Goal: Information Seeking & Learning: Find specific fact

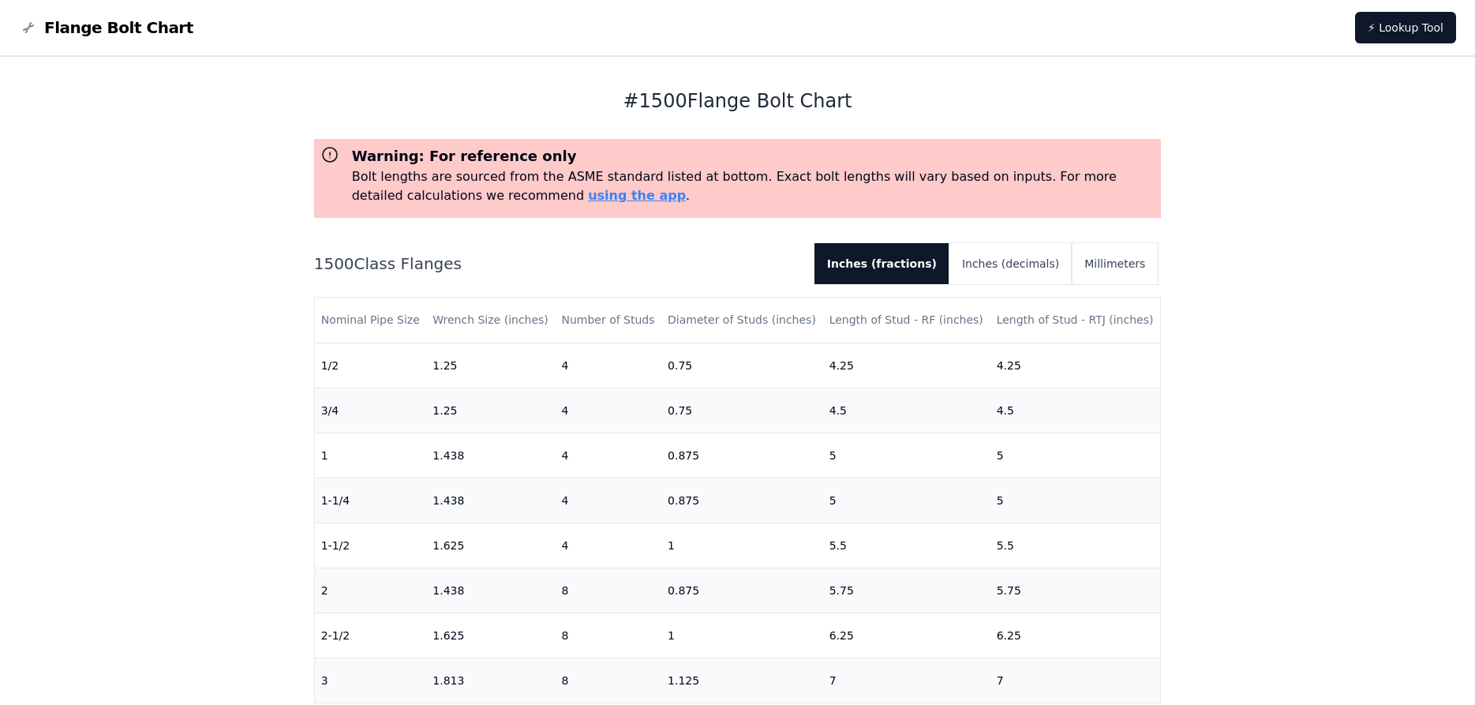
click at [320, 266] on h2 "1500 Class Flanges" at bounding box center [558, 263] width 488 height 22
click at [394, 336] on th "Nominal Pipe Size" at bounding box center [371, 319] width 112 height 45
click at [318, 261] on h2 "1500 Class Flanges" at bounding box center [558, 263] width 488 height 22
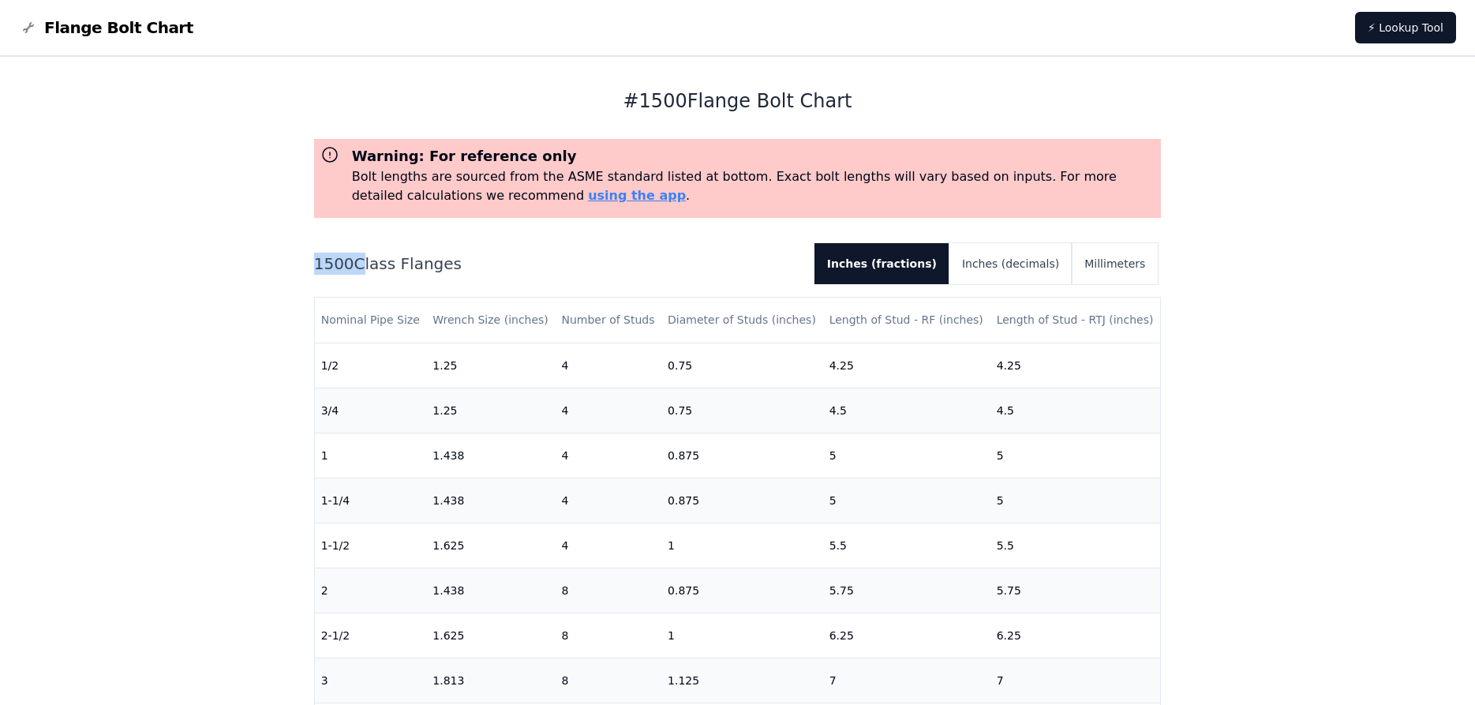
click at [316, 261] on h2 "1500 Class Flanges" at bounding box center [558, 263] width 488 height 22
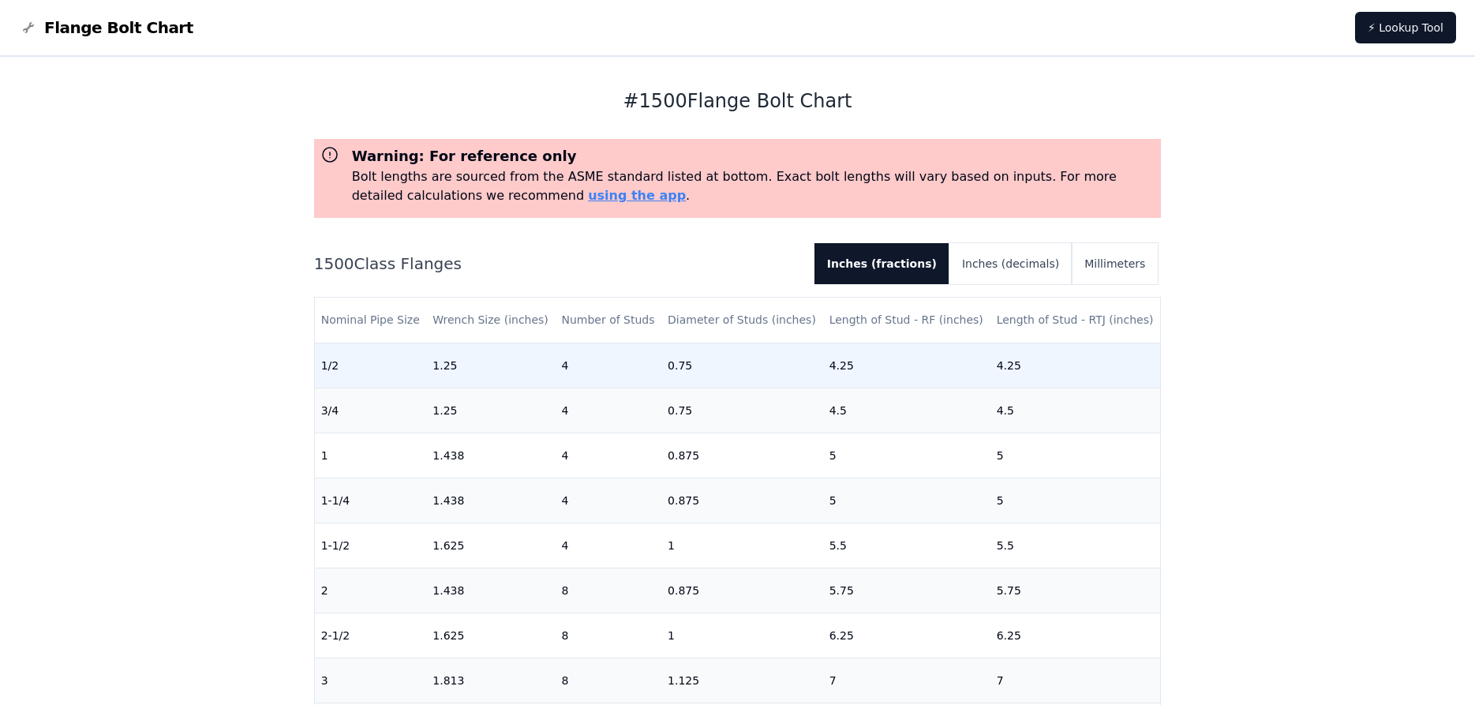
click at [328, 371] on td "1/2" at bounding box center [371, 364] width 112 height 45
click at [331, 367] on td "1/2" at bounding box center [371, 364] width 112 height 45
drag, startPoint x: 320, startPoint y: 367, endPoint x: 344, endPoint y: 368, distance: 24.5
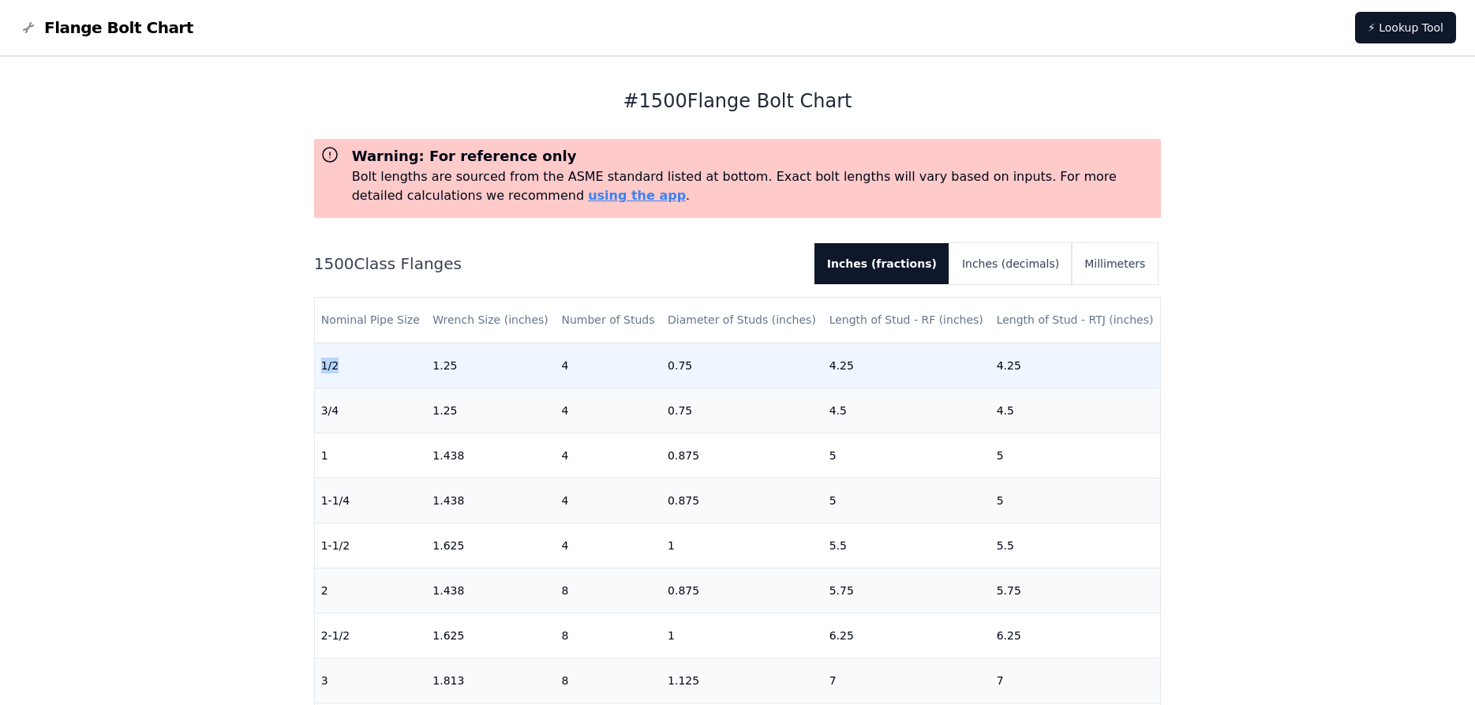
click at [344, 368] on td "1/2" at bounding box center [371, 364] width 112 height 45
drag, startPoint x: 433, startPoint y: 364, endPoint x: 459, endPoint y: 365, distance: 26.0
click at [459, 365] on td "1.25" at bounding box center [490, 364] width 129 height 45
click at [562, 368] on td "4" at bounding box center [608, 364] width 107 height 45
click at [689, 370] on td "0.75" at bounding box center [742, 364] width 162 height 45
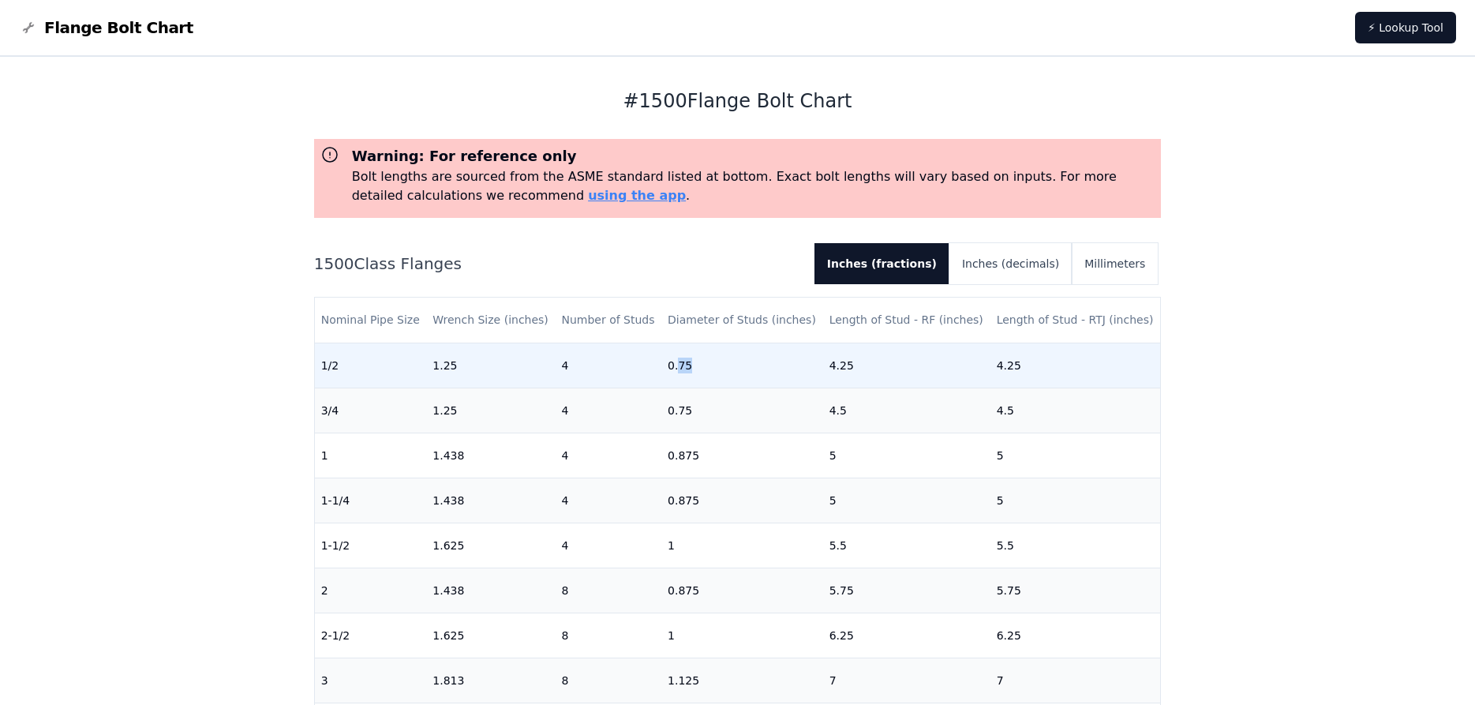
click at [689, 370] on td "0.75" at bounding box center [742, 364] width 162 height 45
click at [842, 371] on td "4.25" at bounding box center [906, 364] width 167 height 45
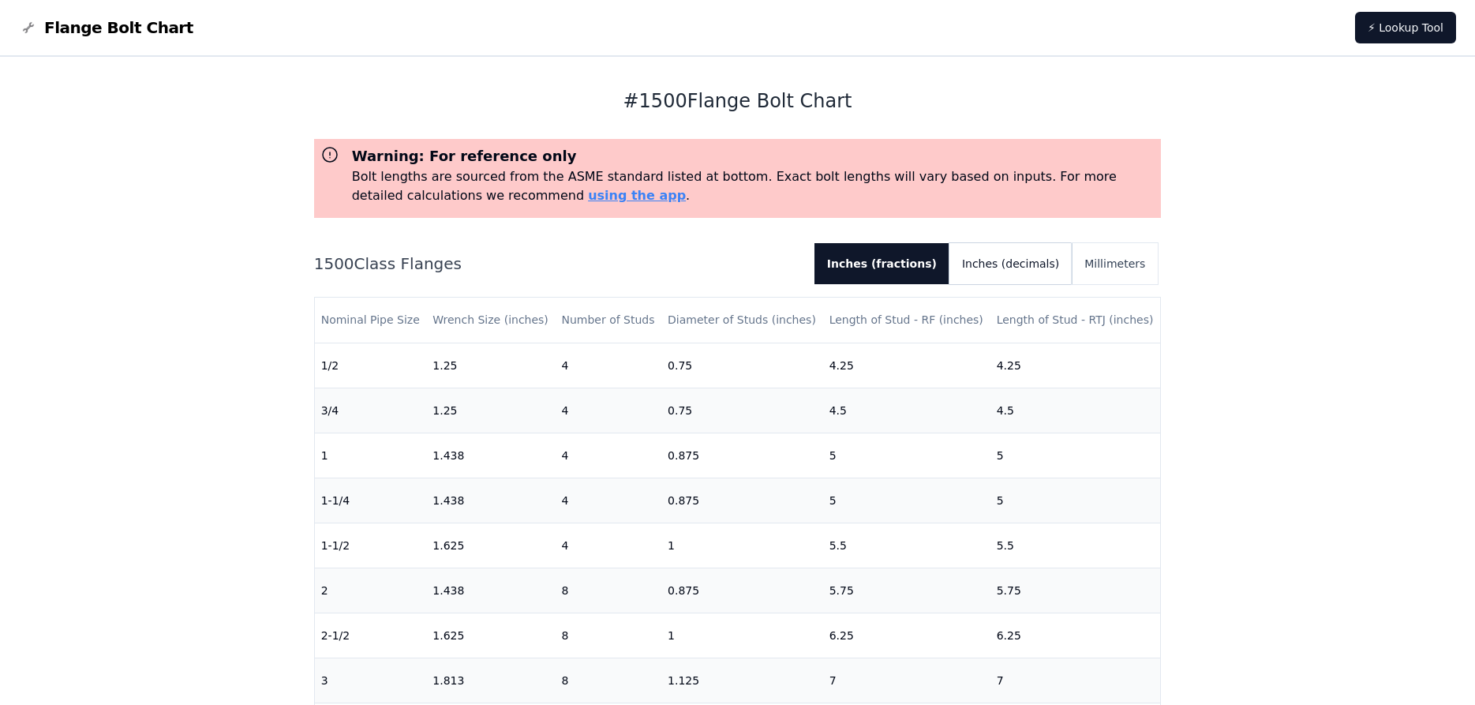
click at [1009, 264] on button "Inches (decimals)" at bounding box center [1010, 263] width 122 height 41
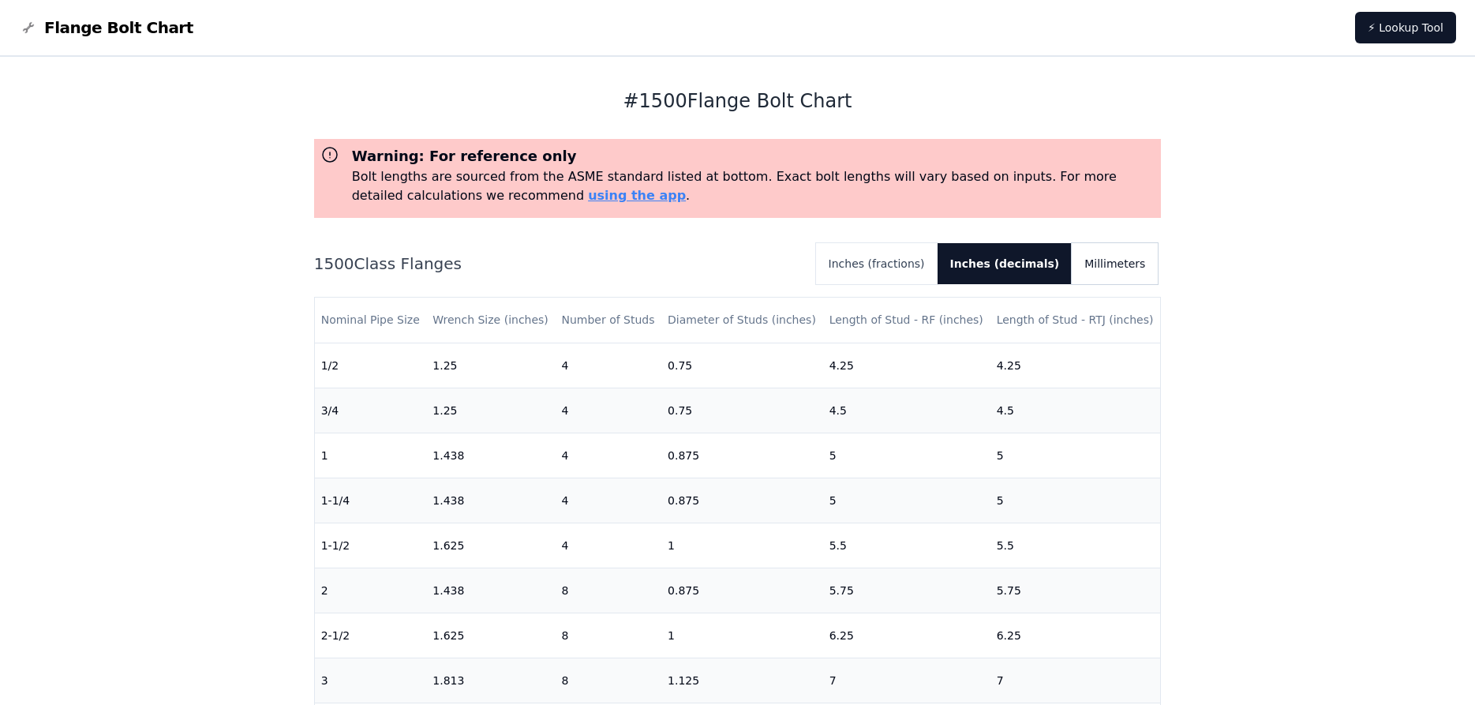
click at [1103, 260] on button "Millimeters" at bounding box center [1114, 263] width 86 height 41
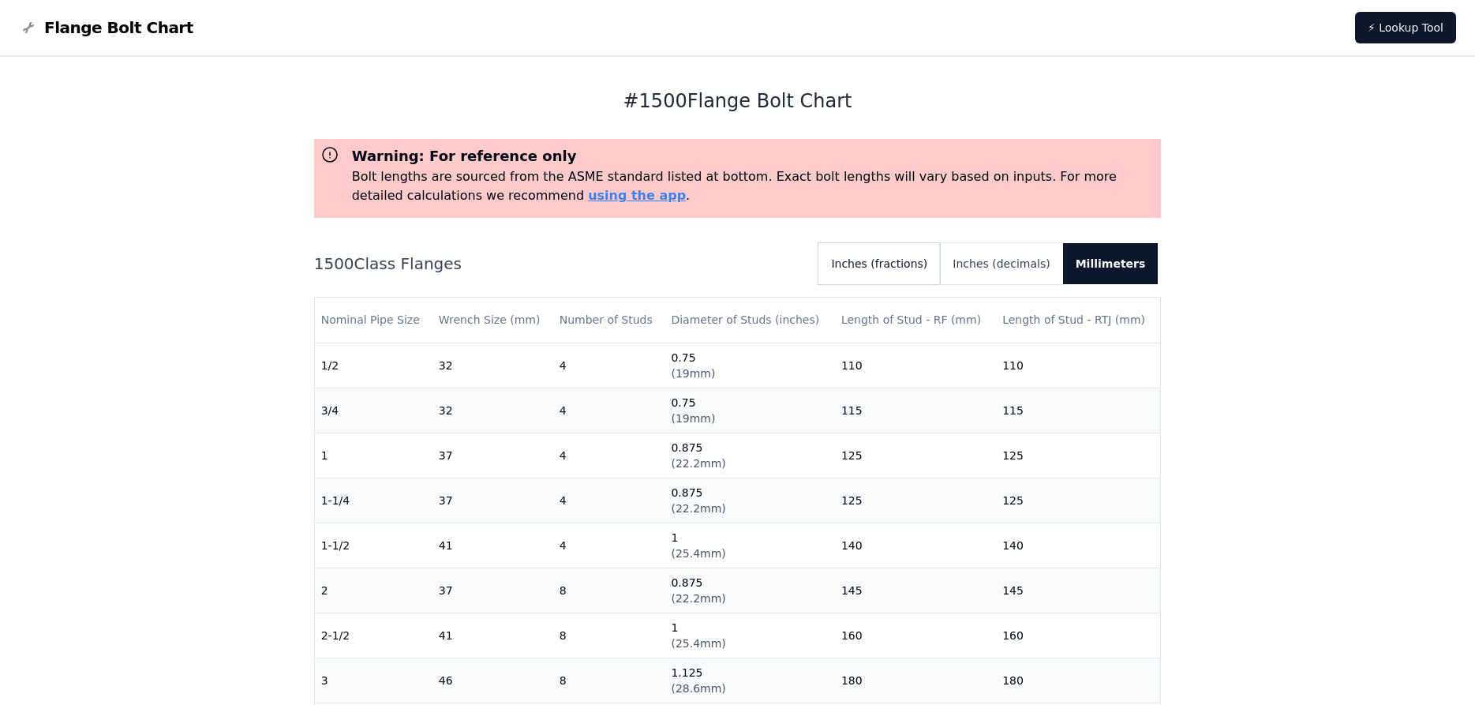
click at [895, 271] on button "Inches (fractions)" at bounding box center [879, 263] width 122 height 41
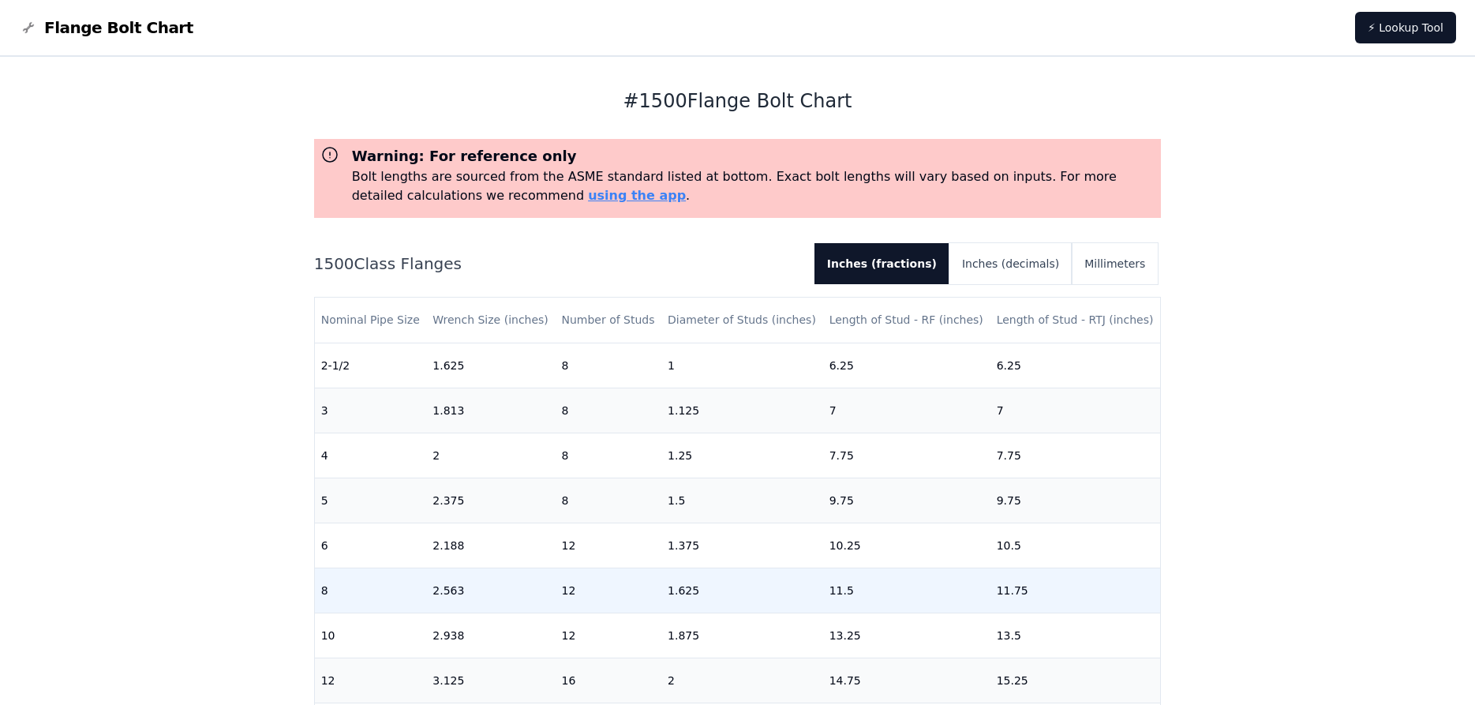
scroll to position [298, 0]
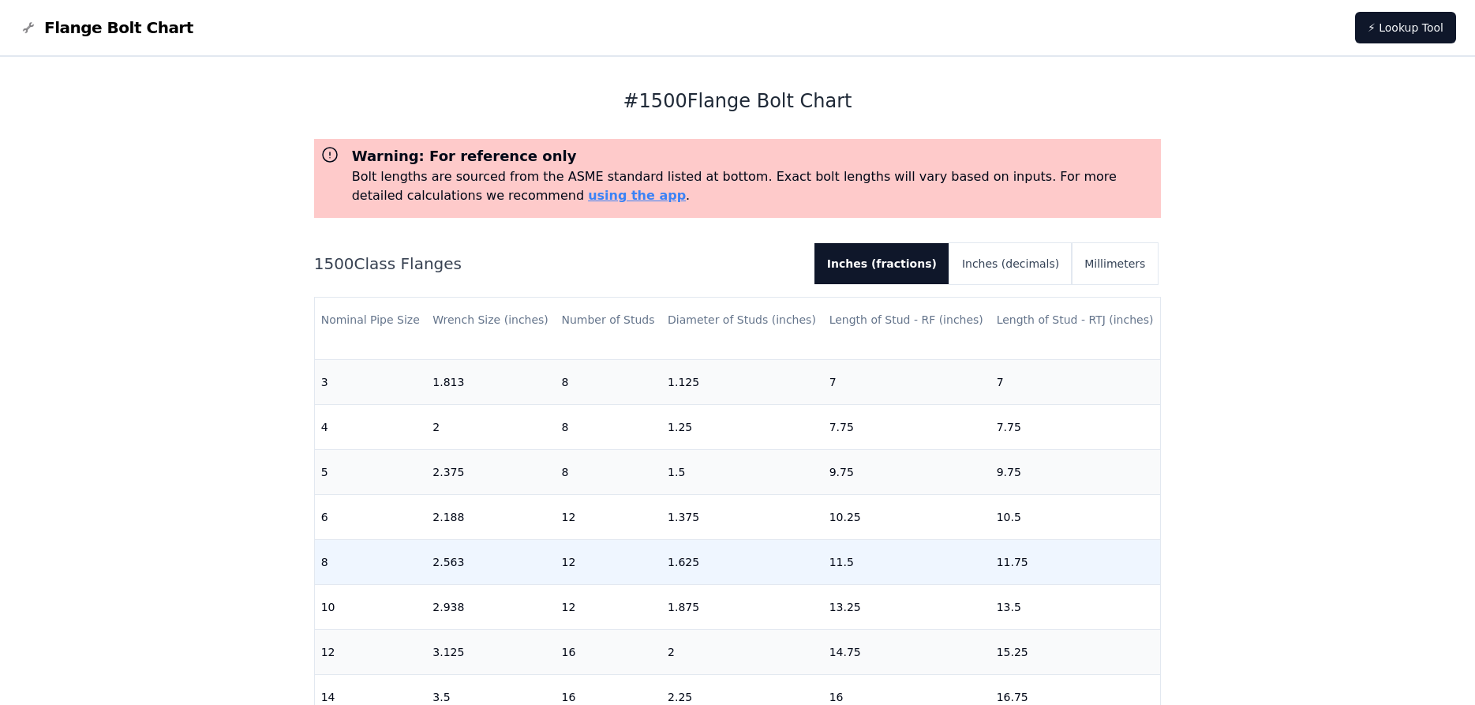
click at [446, 565] on td "2.563" at bounding box center [490, 561] width 129 height 45
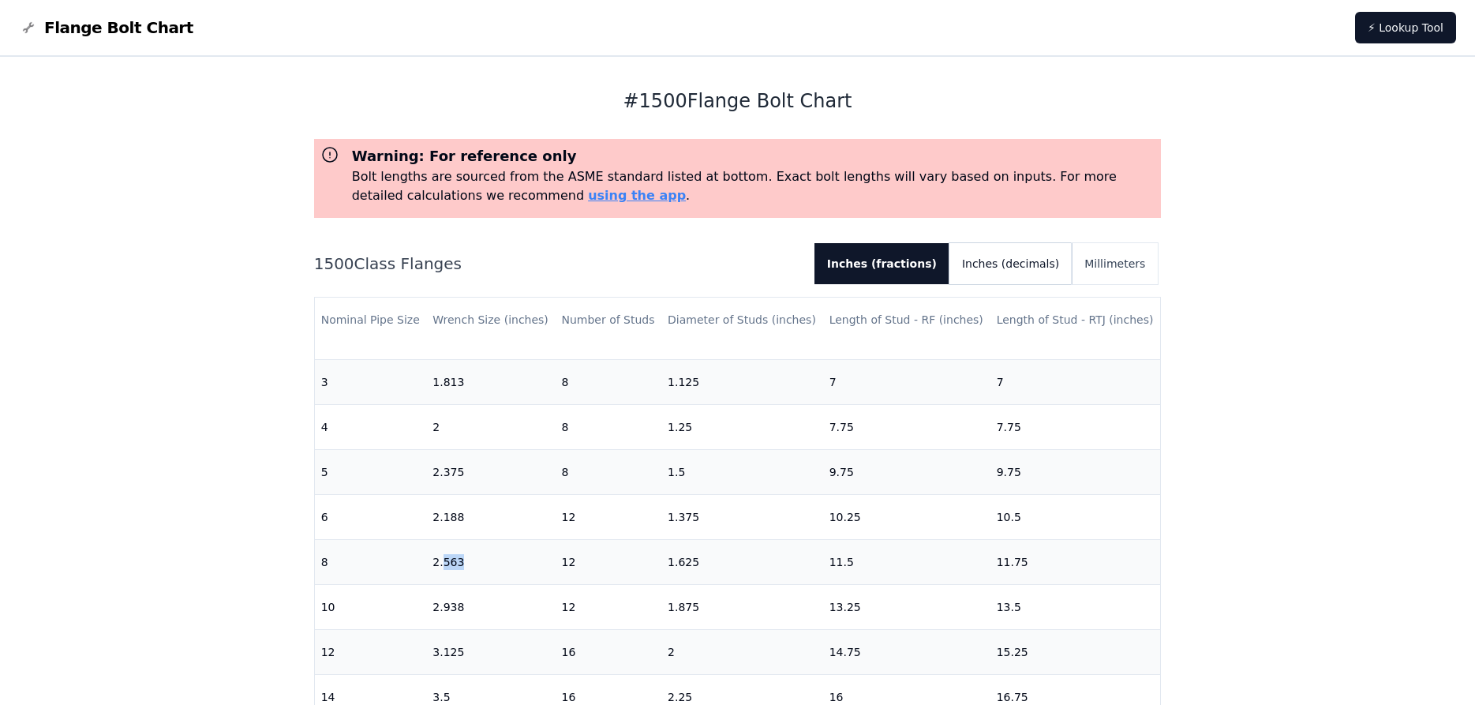
click at [1038, 273] on button "Inches (decimals)" at bounding box center [1010, 263] width 122 height 41
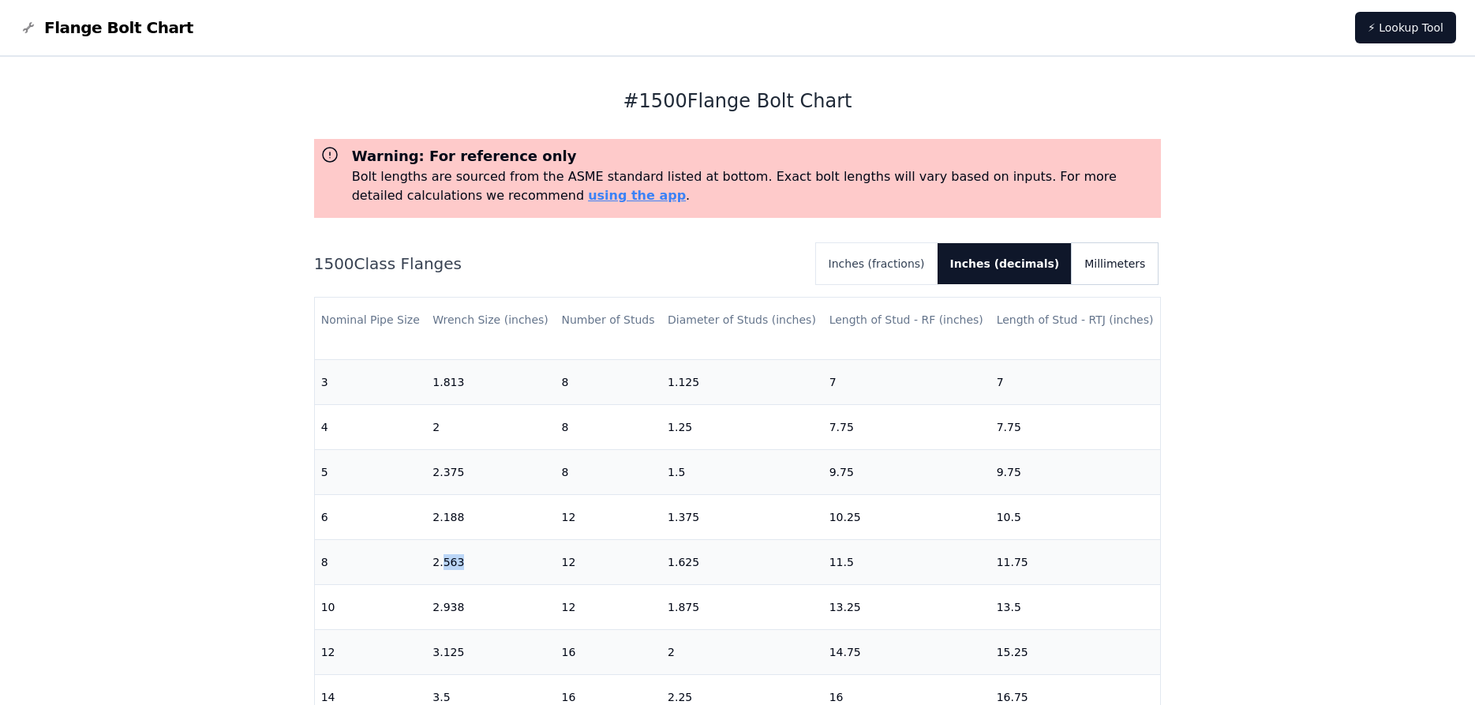
click at [1118, 274] on button "Millimeters" at bounding box center [1114, 263] width 86 height 41
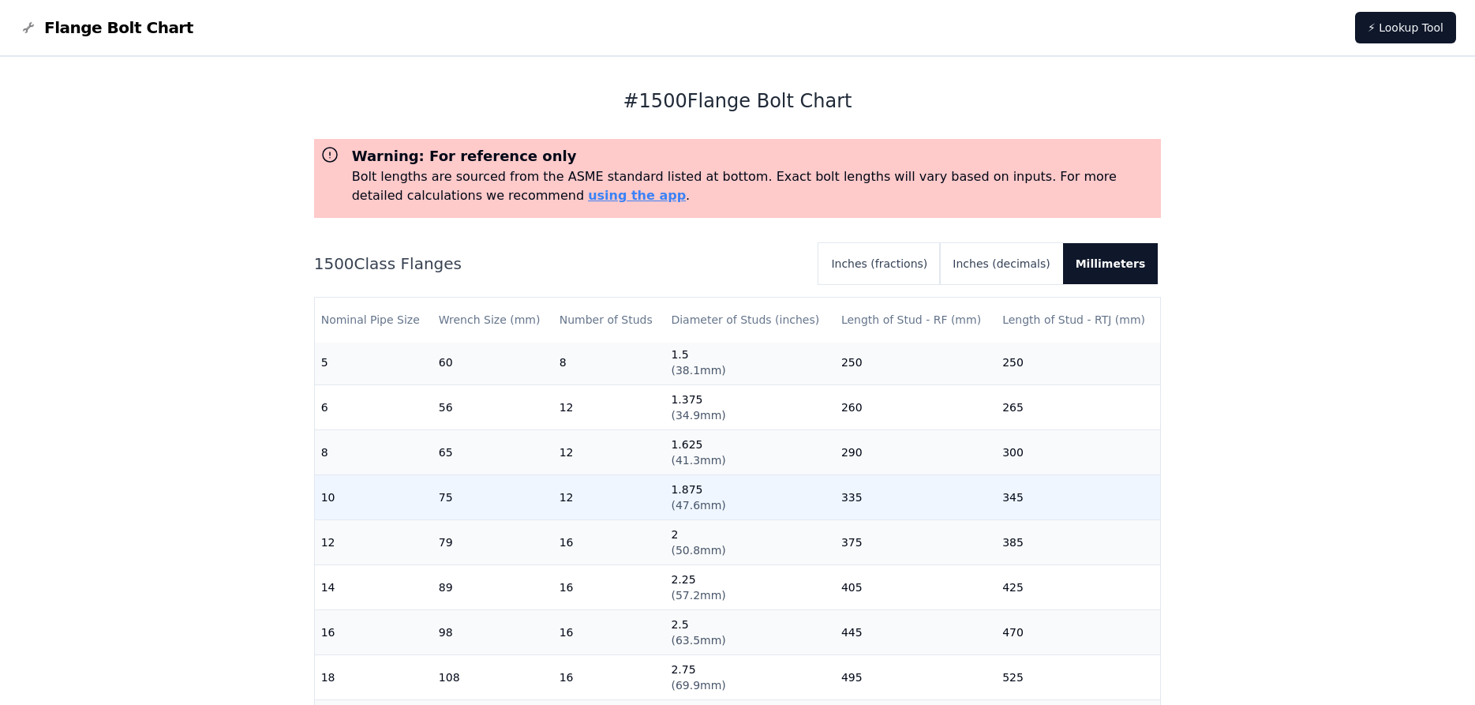
scroll to position [0, 0]
